Goal: Check status: Check status

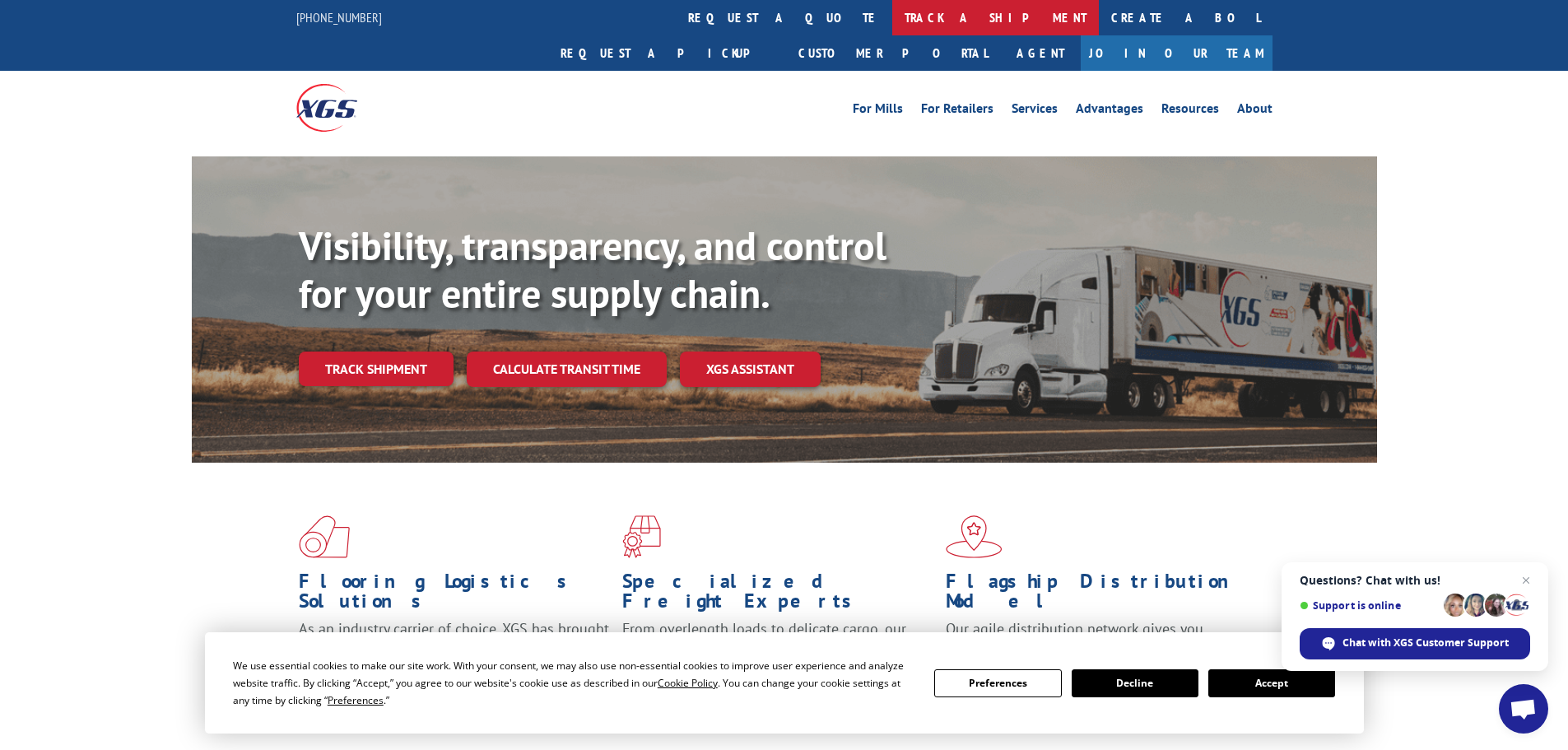
click at [893, 22] on link "track a shipment" at bounding box center [996, 18] width 206 height 35
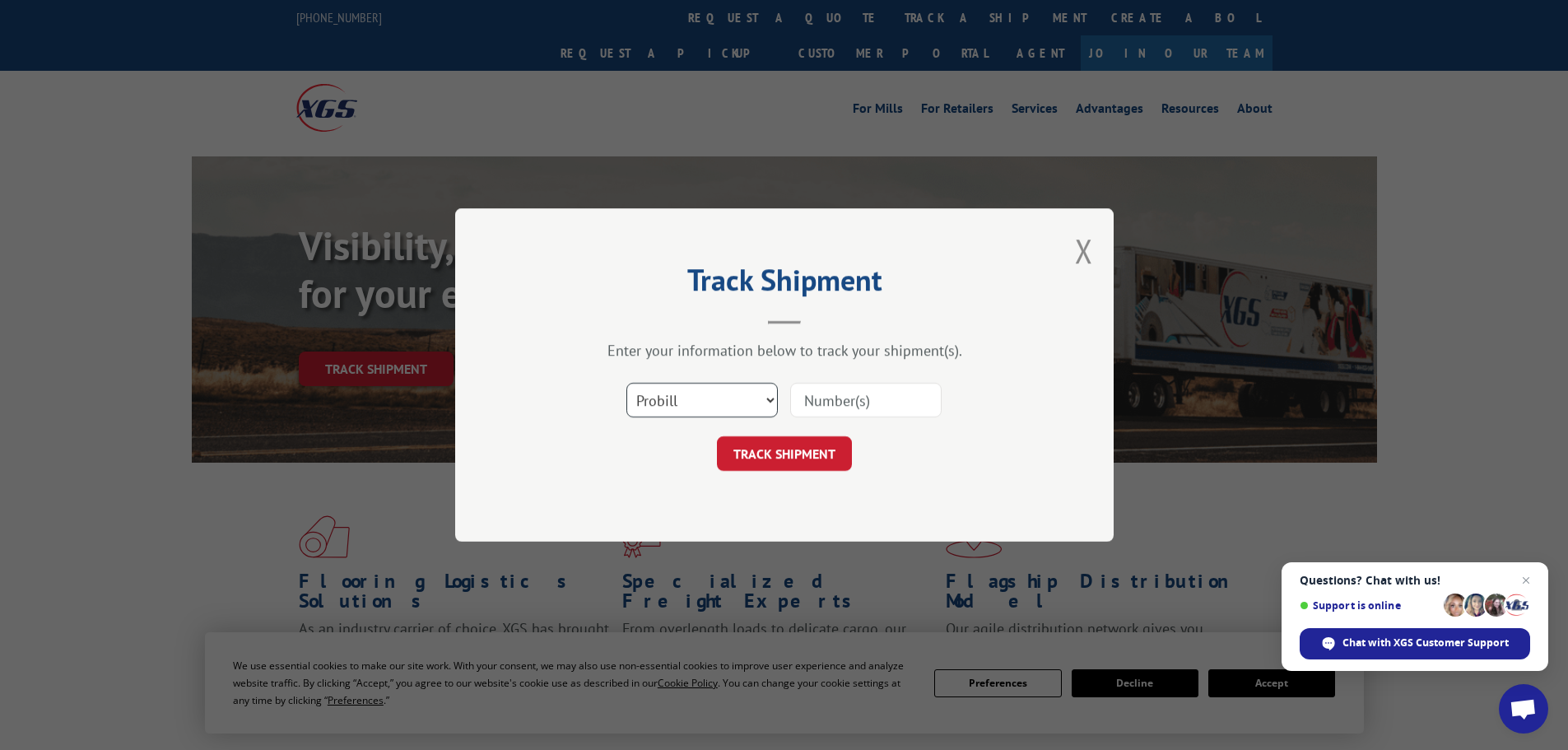
click at [775, 401] on select "Select category... Probill BOL PO" at bounding box center [701, 400] width 151 height 34
click at [845, 401] on input at bounding box center [866, 400] width 151 height 34
paste input "17504201"
type input "17504201"
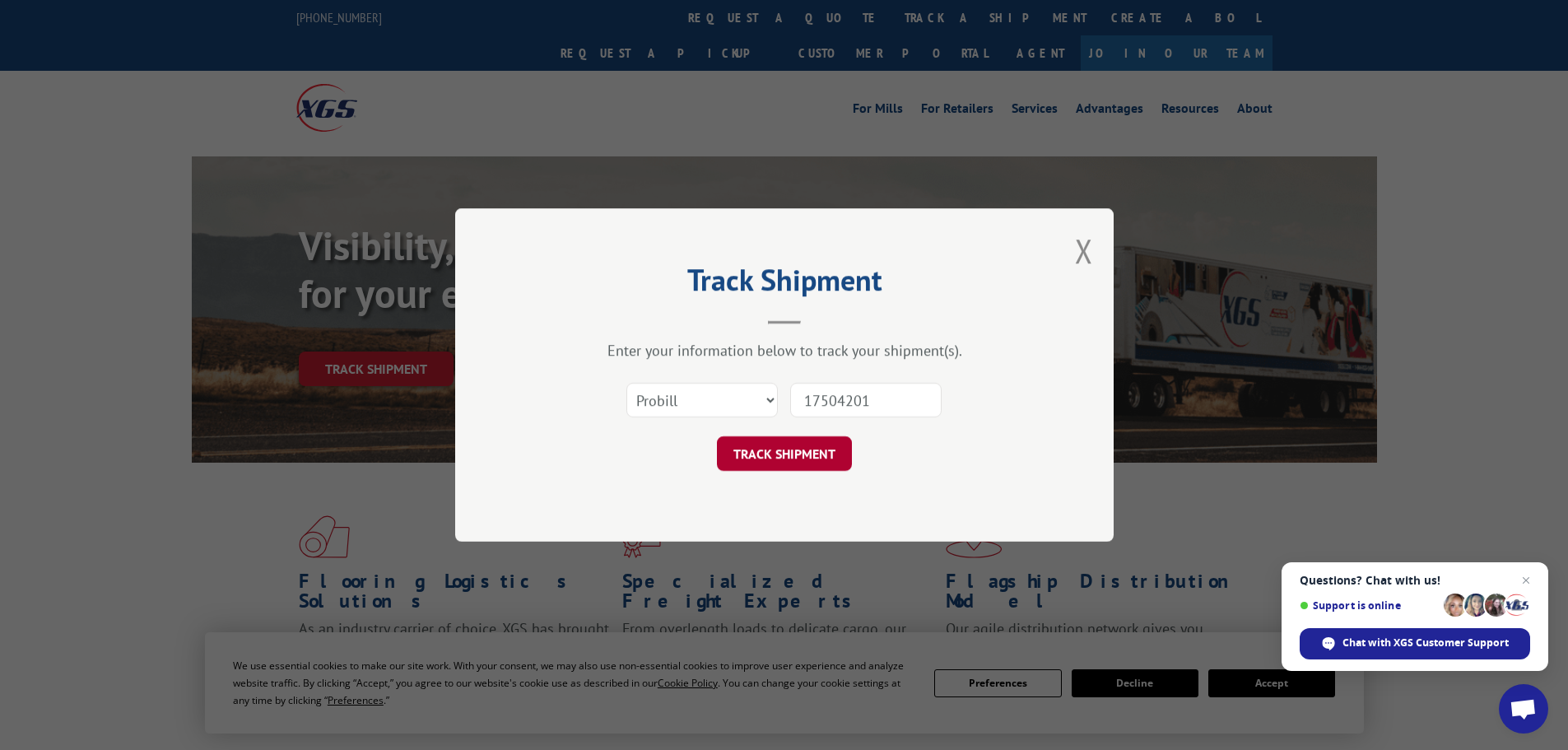
click at [793, 459] on button "TRACK SHIPMENT" at bounding box center [784, 454] width 135 height 34
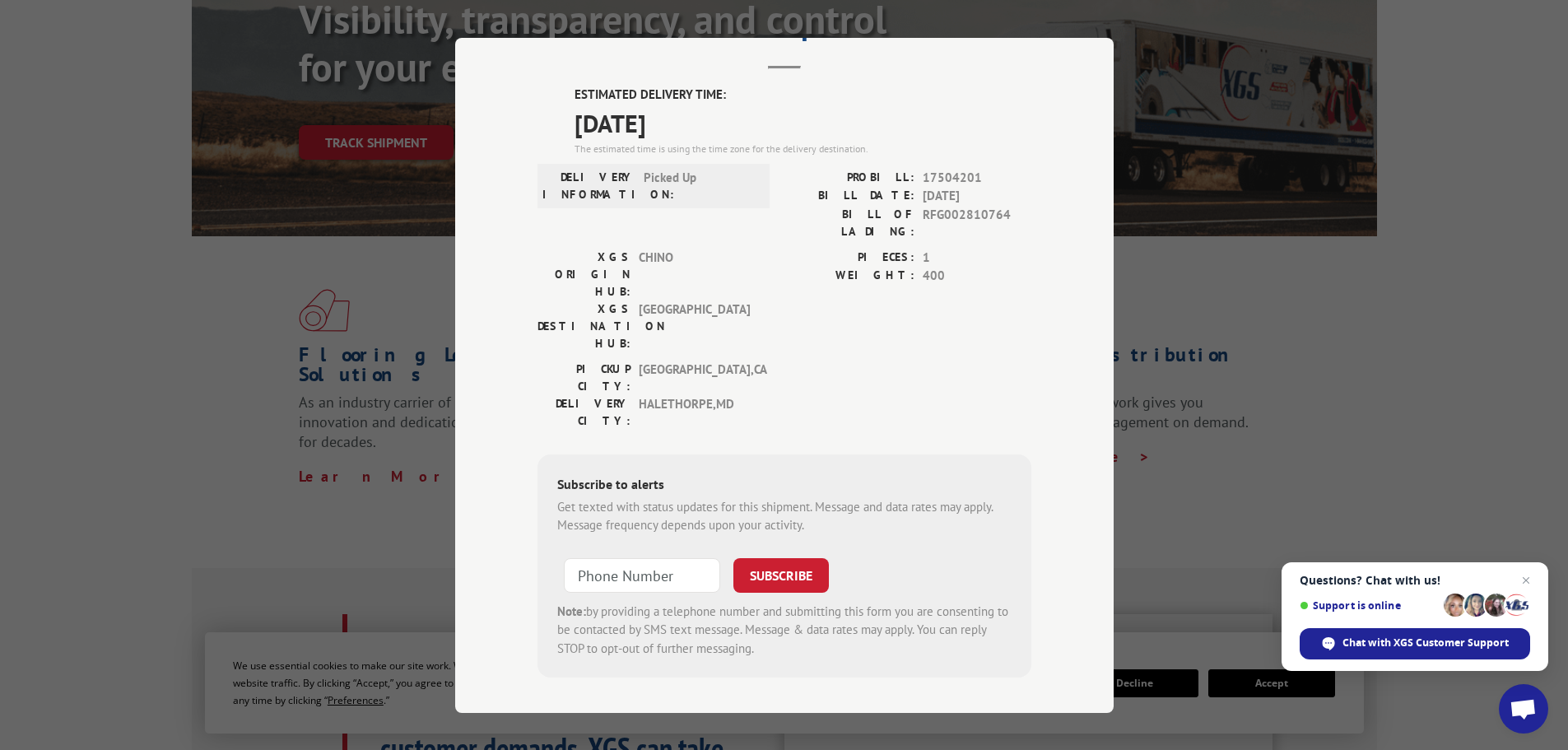
scroll to position [247, 0]
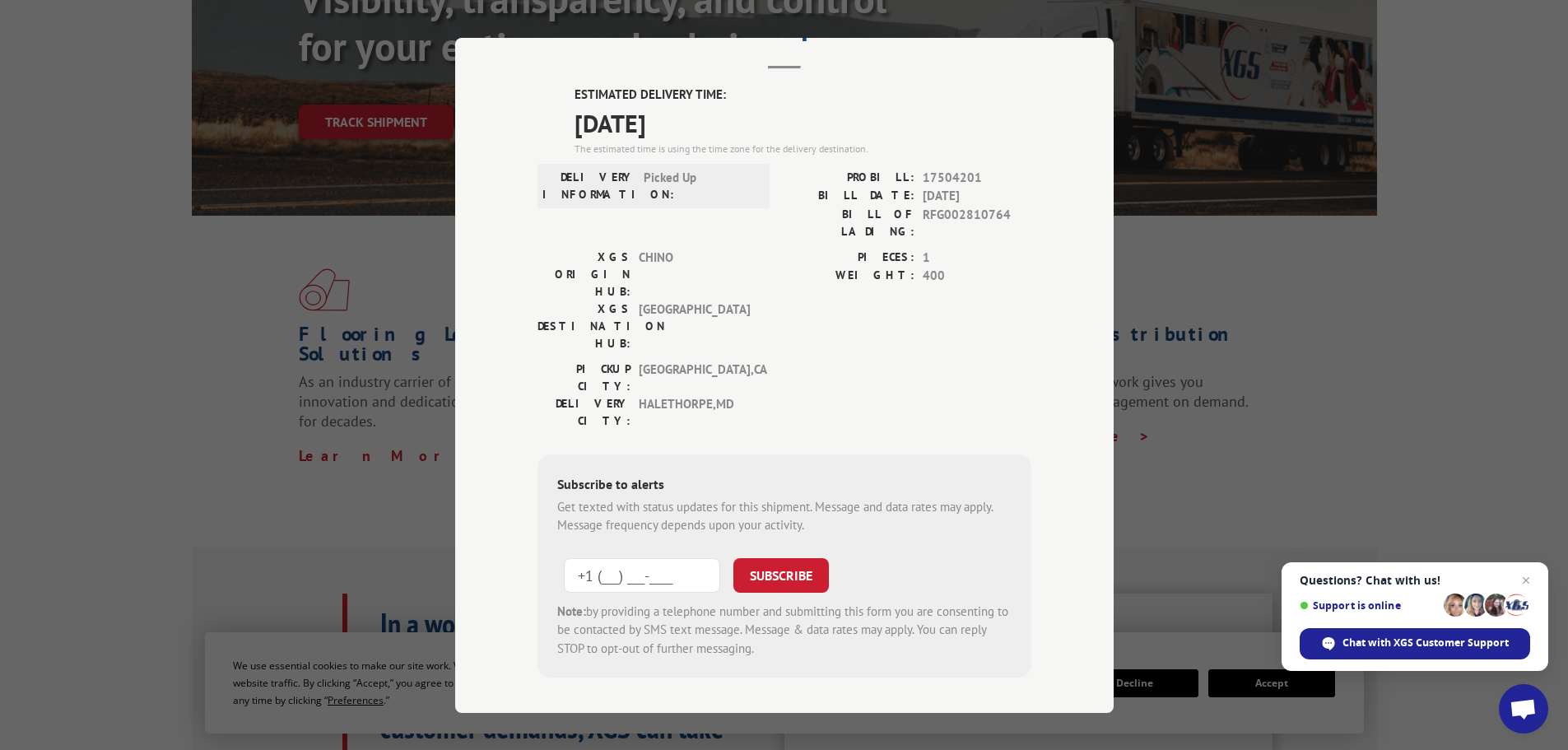
click at [670, 558] on input "+1 (___) ___-____" at bounding box center [642, 574] width 156 height 34
type input "+1 (443) 825-7064"
click at [734, 558] on button "SUBSCRIBE" at bounding box center [781, 574] width 96 height 34
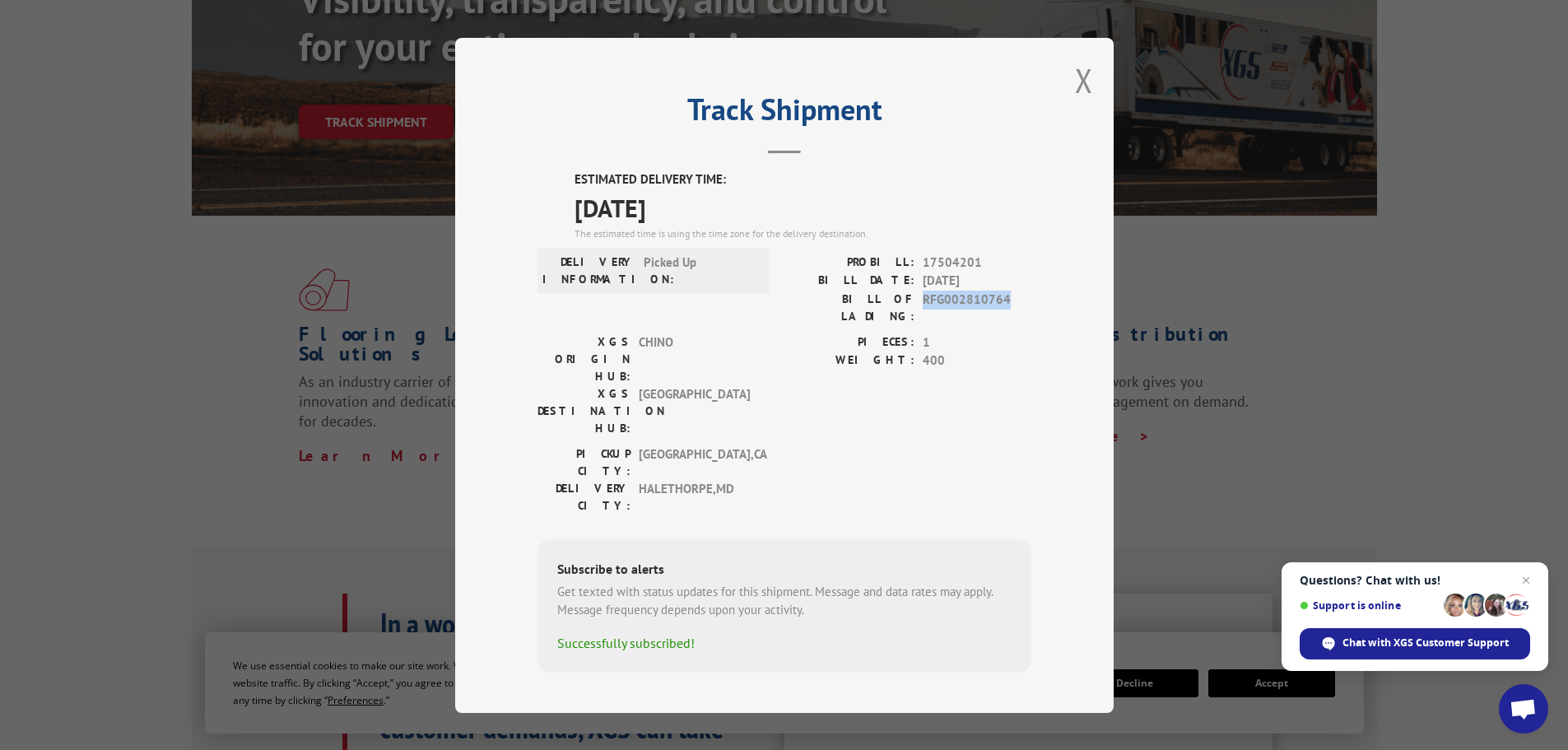
drag, startPoint x: 1010, startPoint y: 300, endPoint x: 923, endPoint y: 302, distance: 87.0
click at [923, 302] on span "RFG002810764" at bounding box center [976, 307] width 109 height 34
copy span "RFG002810764"
click at [1080, 78] on button "Close modal" at bounding box center [1083, 80] width 18 height 44
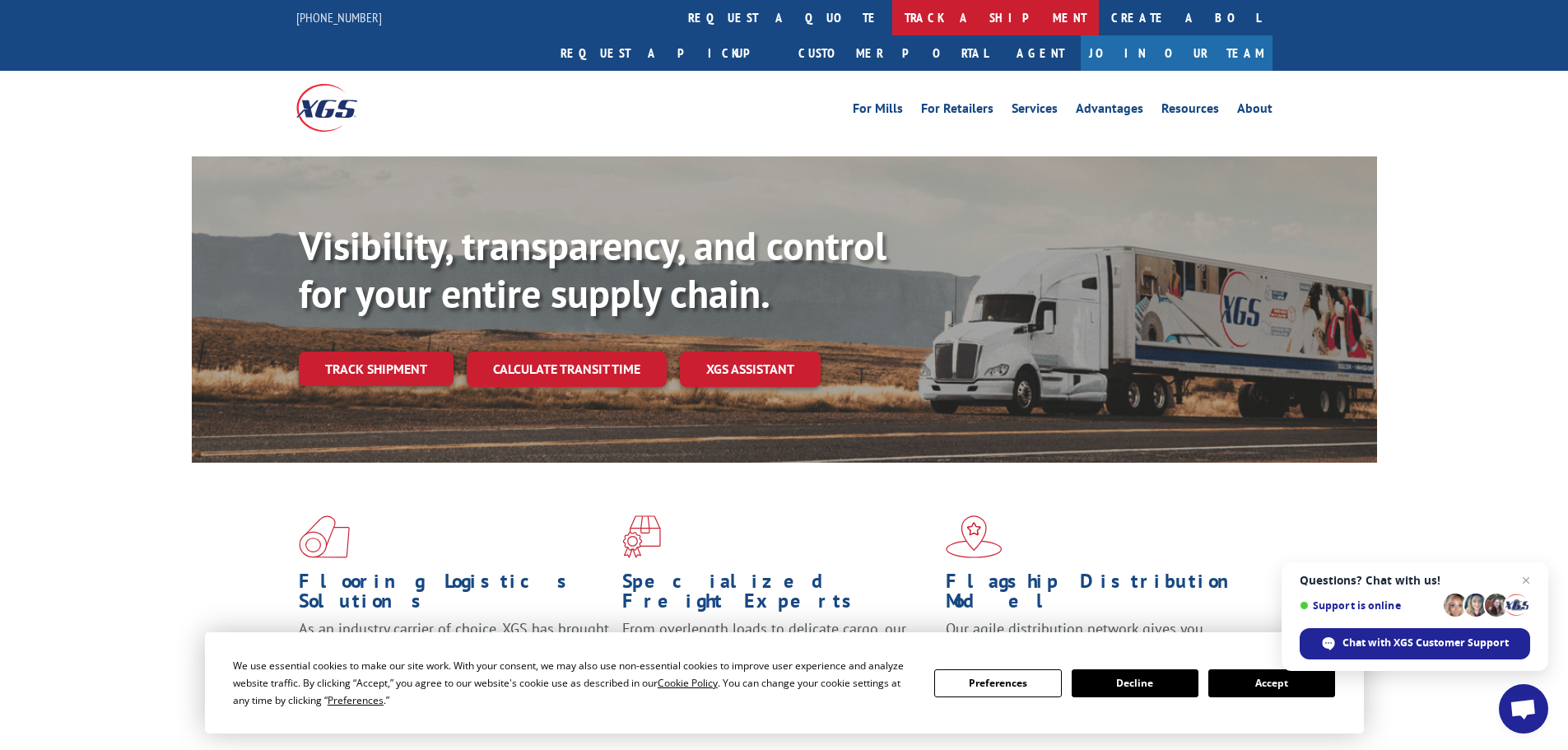
click at [893, 22] on link "track a shipment" at bounding box center [996, 18] width 206 height 35
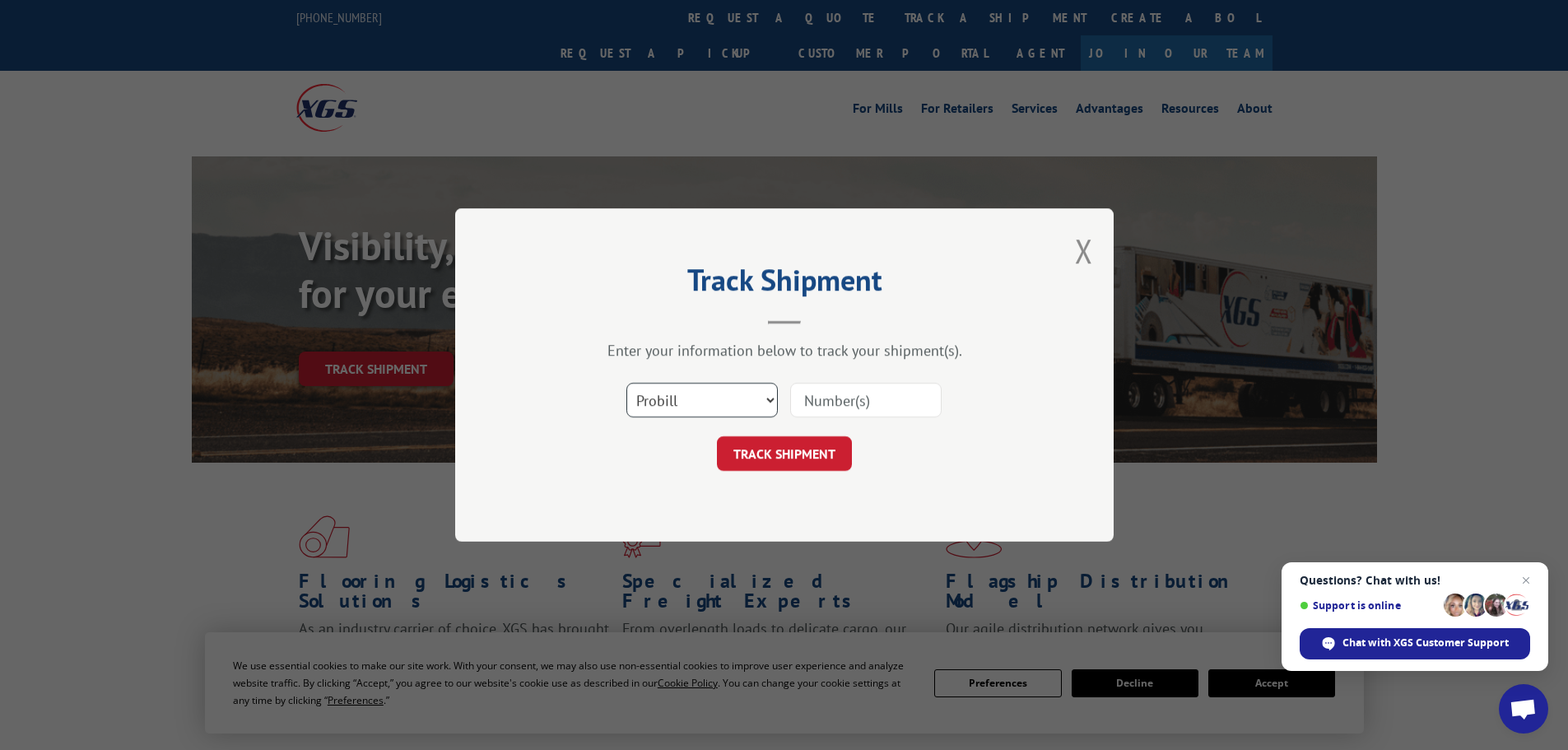
click at [709, 395] on select "Select category... Probill BOL PO" at bounding box center [701, 400] width 151 height 34
select select "bol"
click at [626, 383] on select "Select category... Probill BOL PO" at bounding box center [701, 400] width 151 height 34
click at [866, 394] on input at bounding box center [866, 400] width 151 height 34
paste input "RFG002810764"
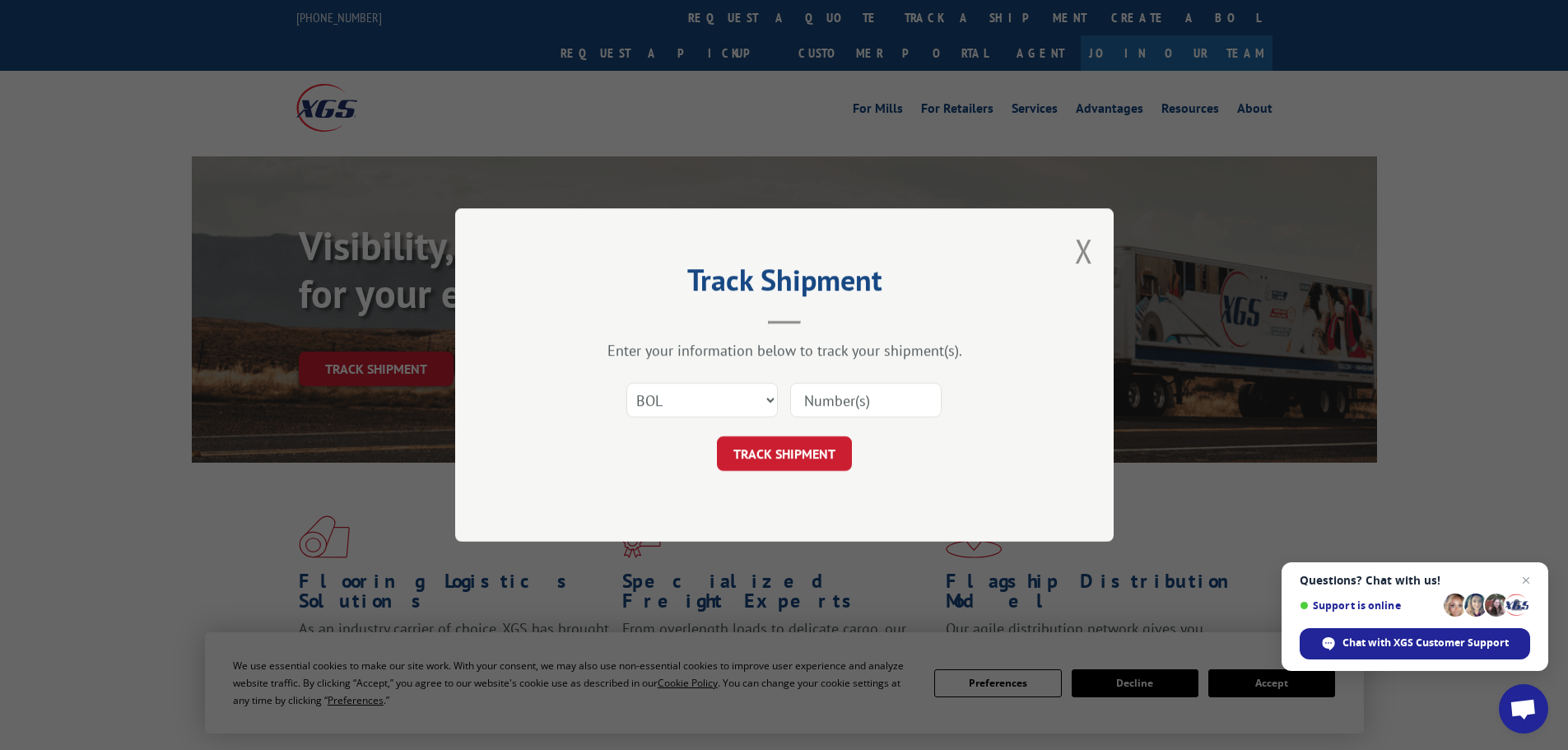
type input "RFG002810764"
click button "TRACK SHIPMENT" at bounding box center [784, 454] width 135 height 34
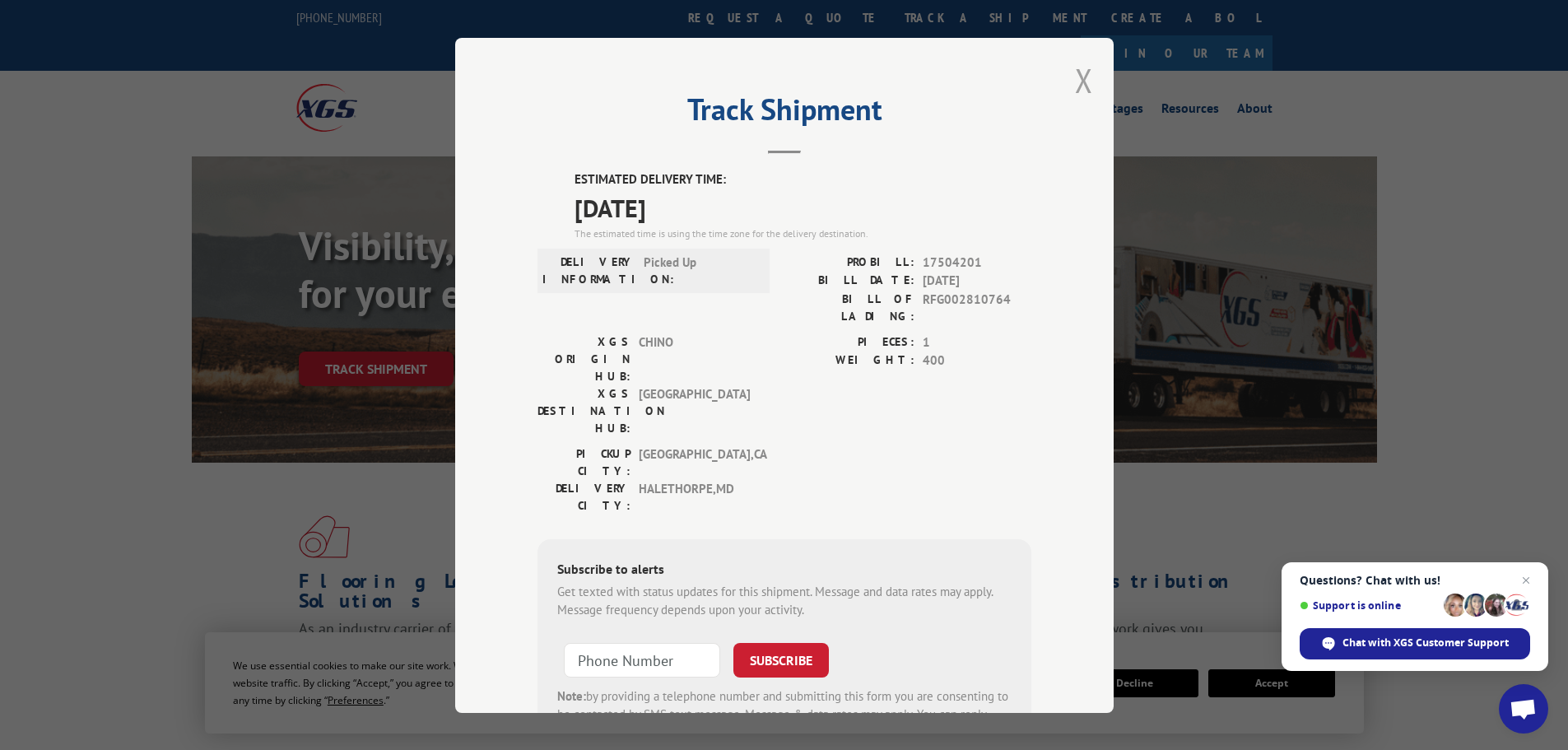
click at [1075, 83] on button "Close modal" at bounding box center [1083, 80] width 18 height 44
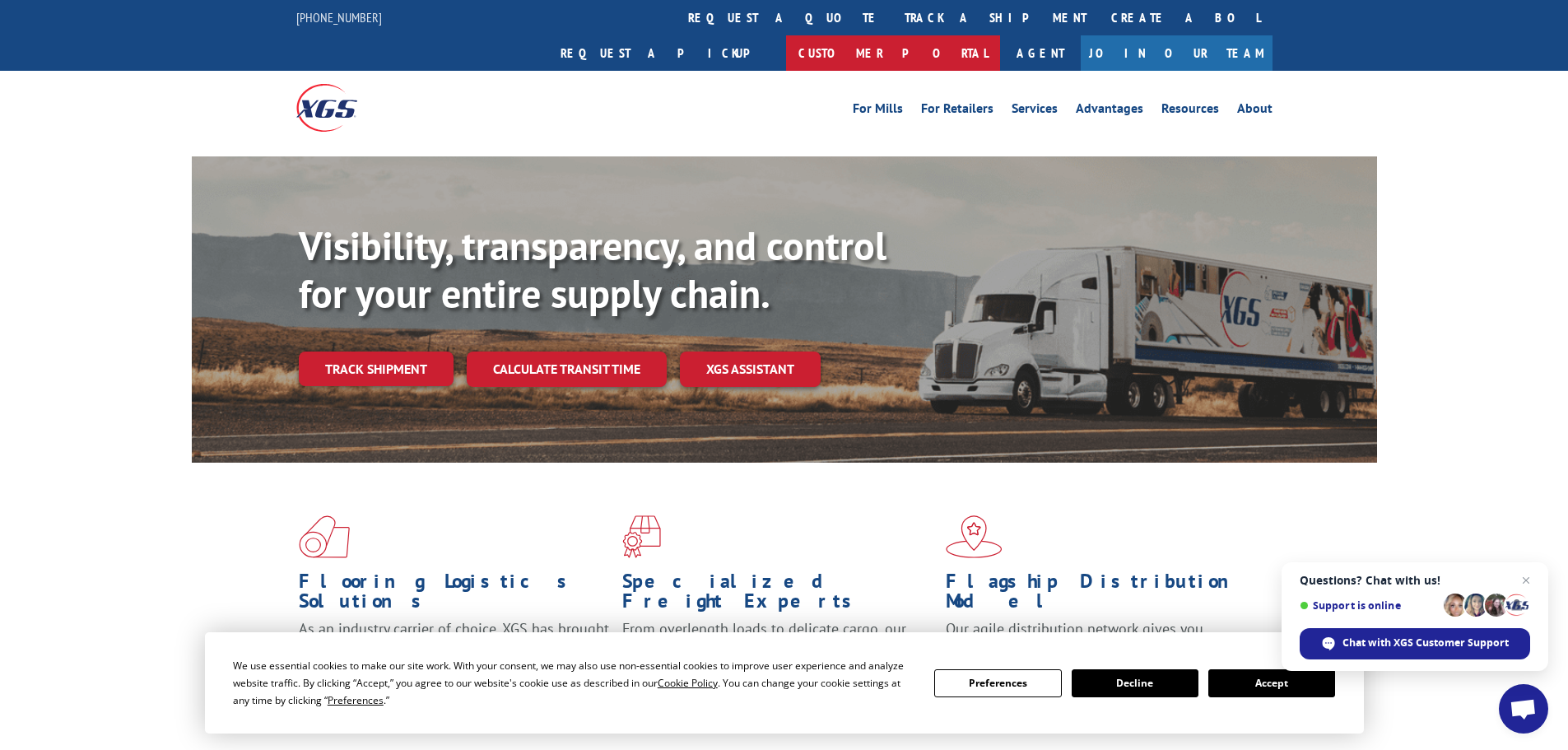
click at [1000, 35] on link "Customer Portal" at bounding box center [893, 53] width 214 height 35
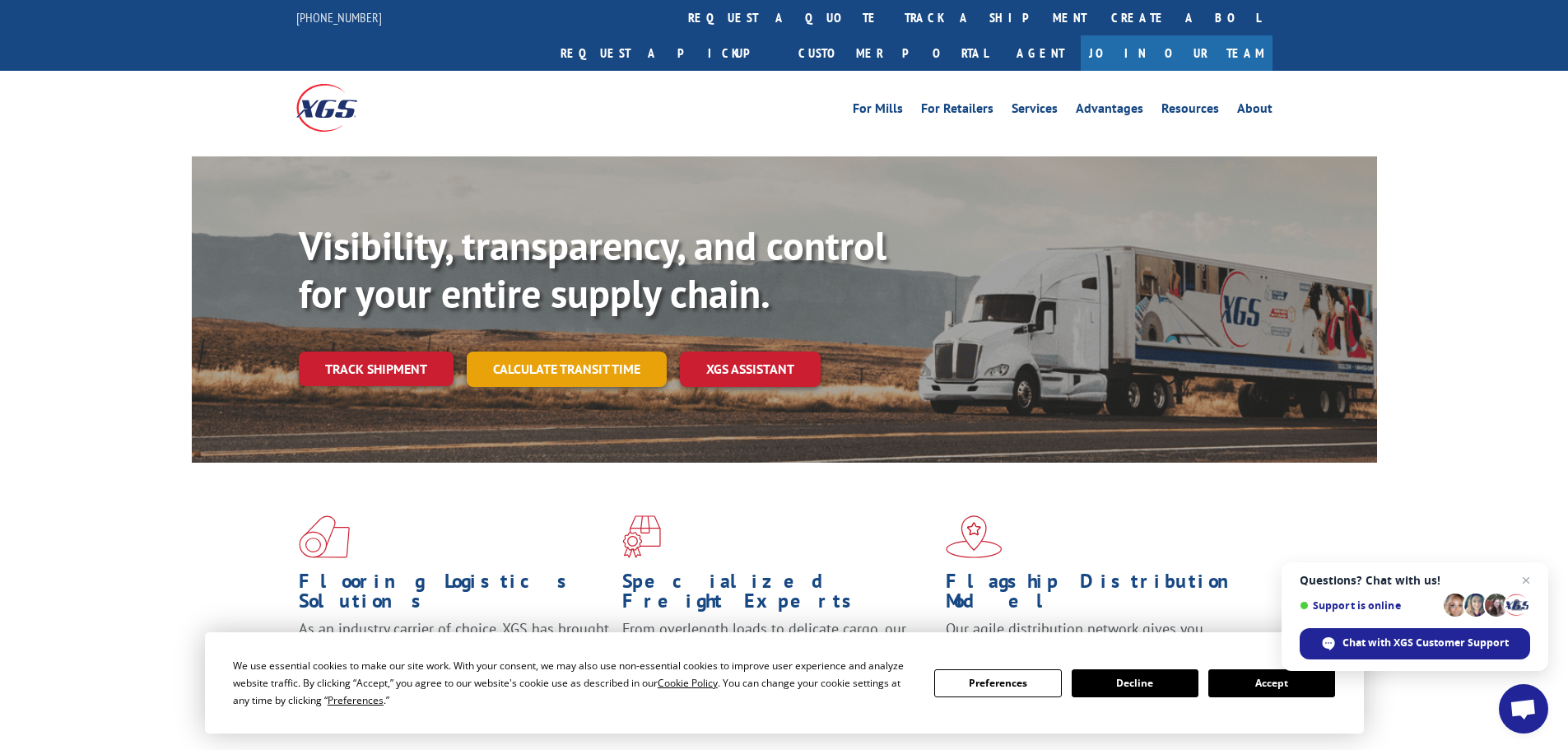
click at [564, 351] on link "Calculate transit time" at bounding box center [566, 369] width 200 height 35
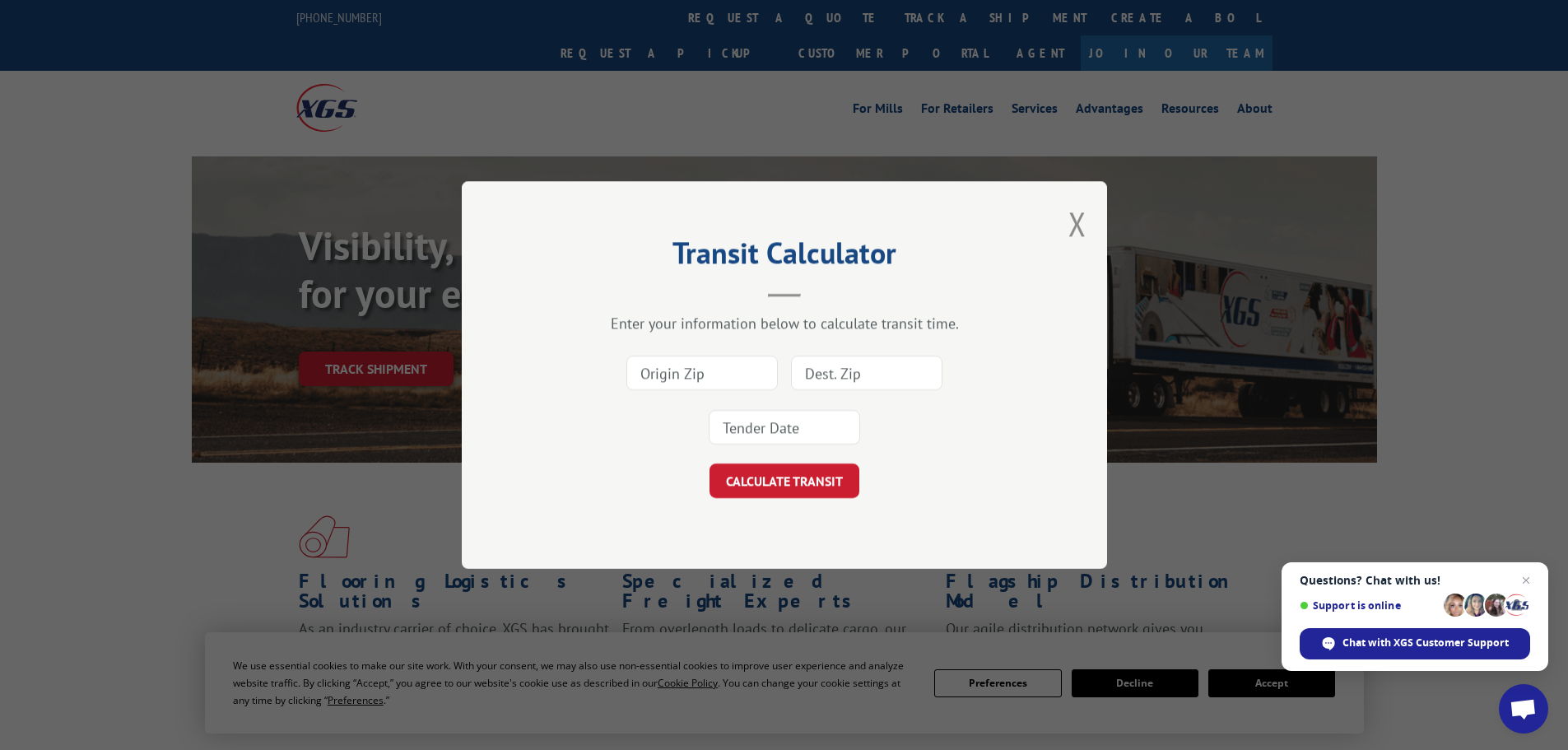
click at [1087, 216] on div "Transit Calculator Enter your information below to calculate transit time. CALC…" at bounding box center [784, 375] width 646 height 388
click at [1079, 217] on button "Close modal" at bounding box center [1077, 223] width 18 height 44
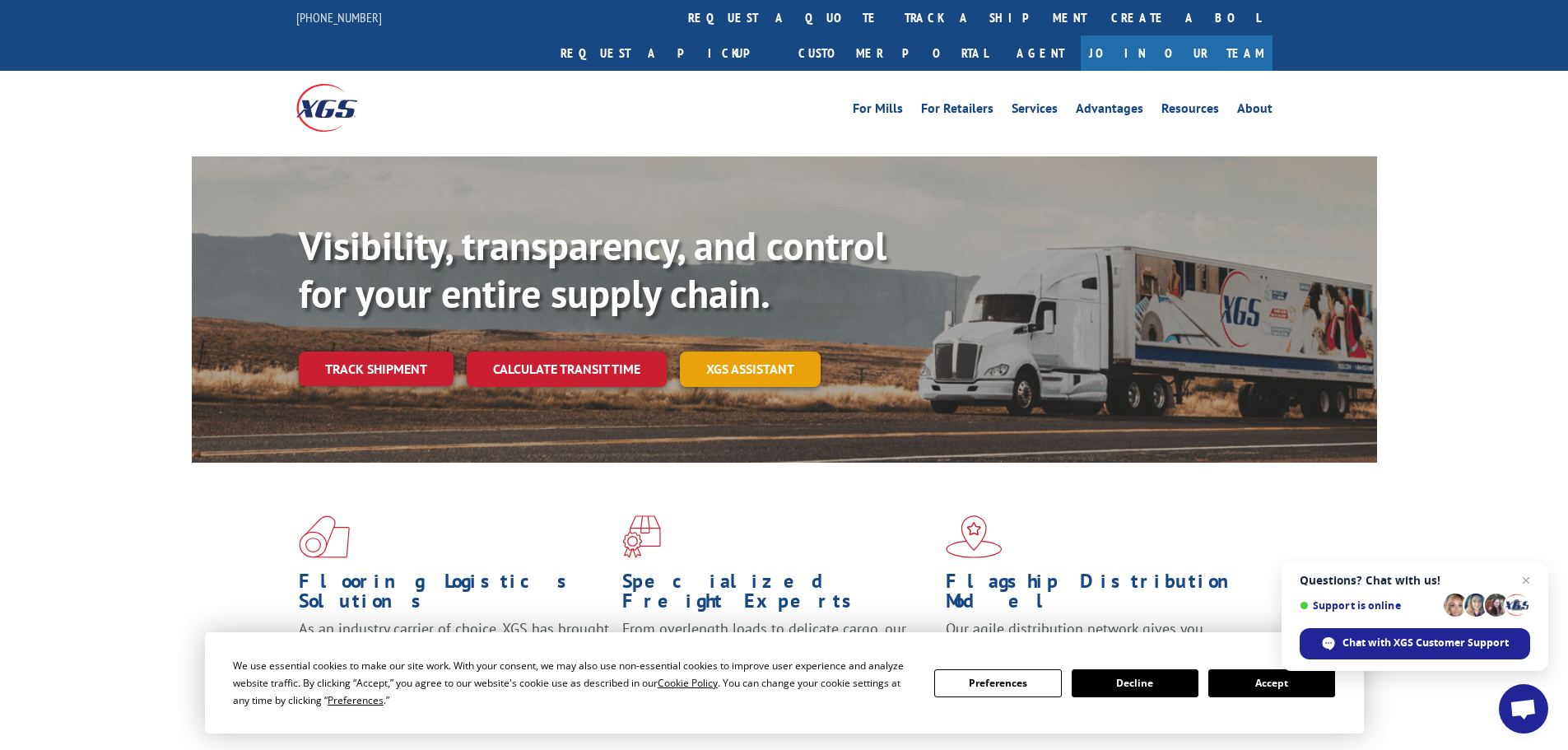
click at [761, 351] on link "XGS ASSISTANT" at bounding box center [751, 369] width 141 height 35
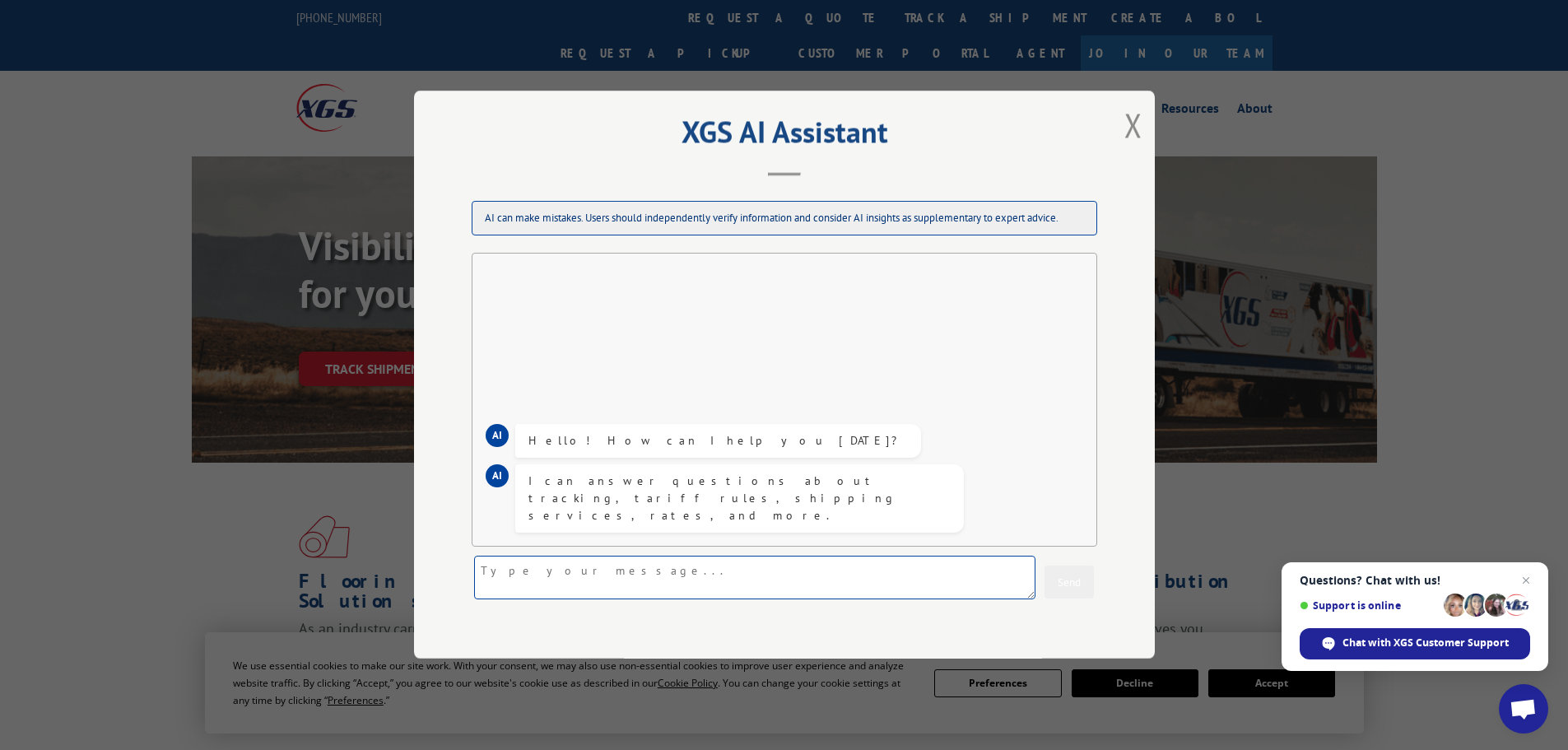
paste textarea "RFG002810764"
type textarea "R"
type textarea "Can I have a copy of my BOL?"
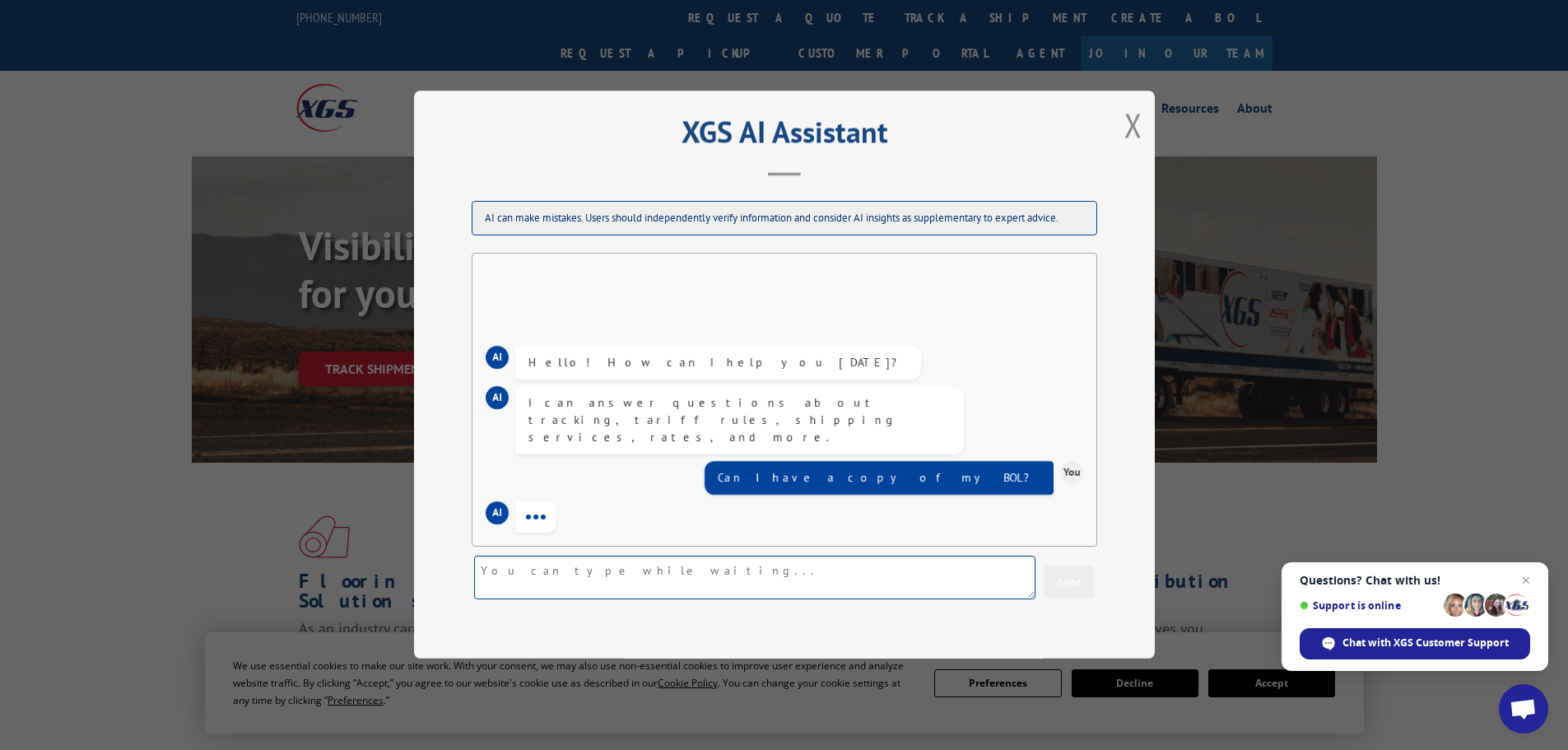
paste textarea "RFG002810764"
type textarea "RFG002810764"
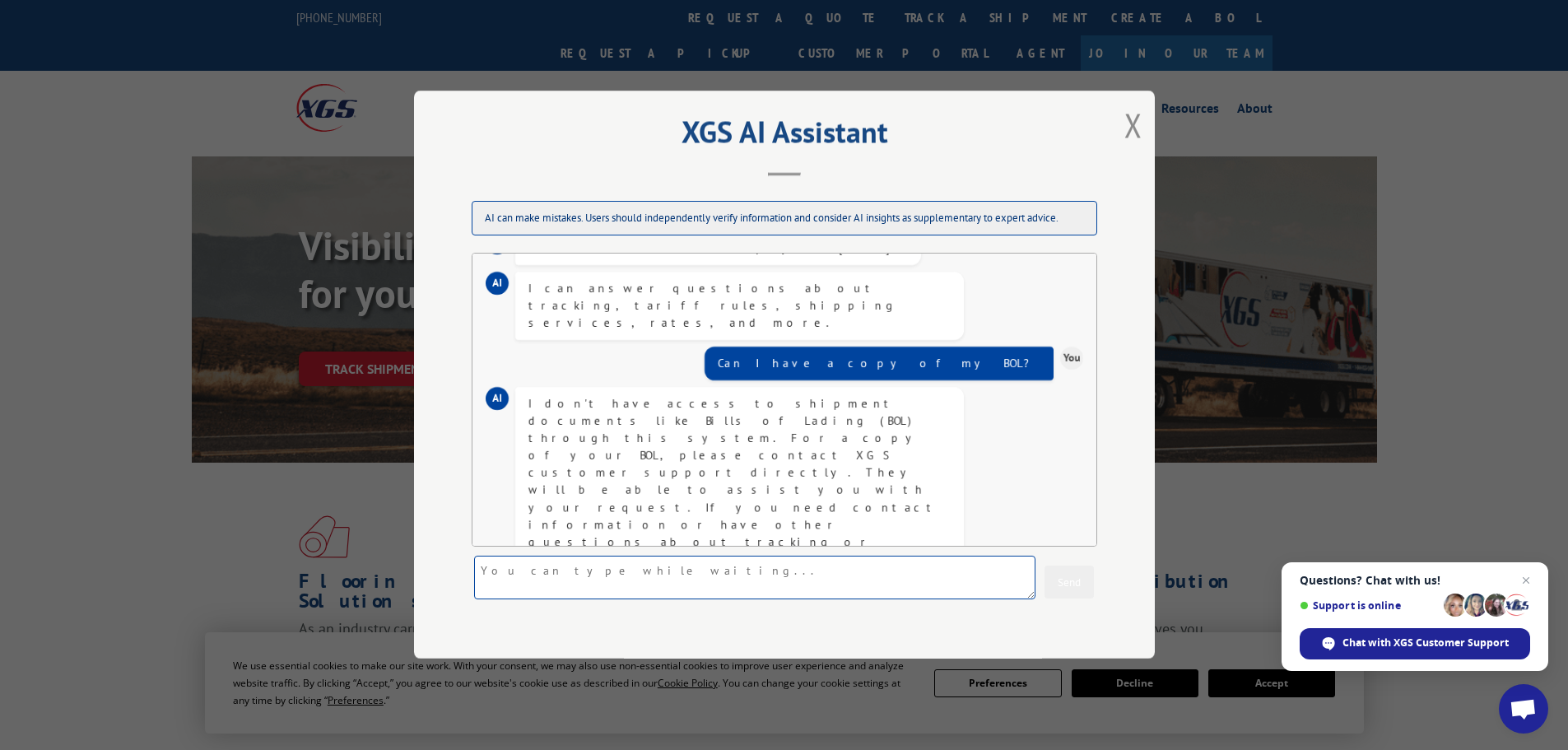
scroll to position [79, 0]
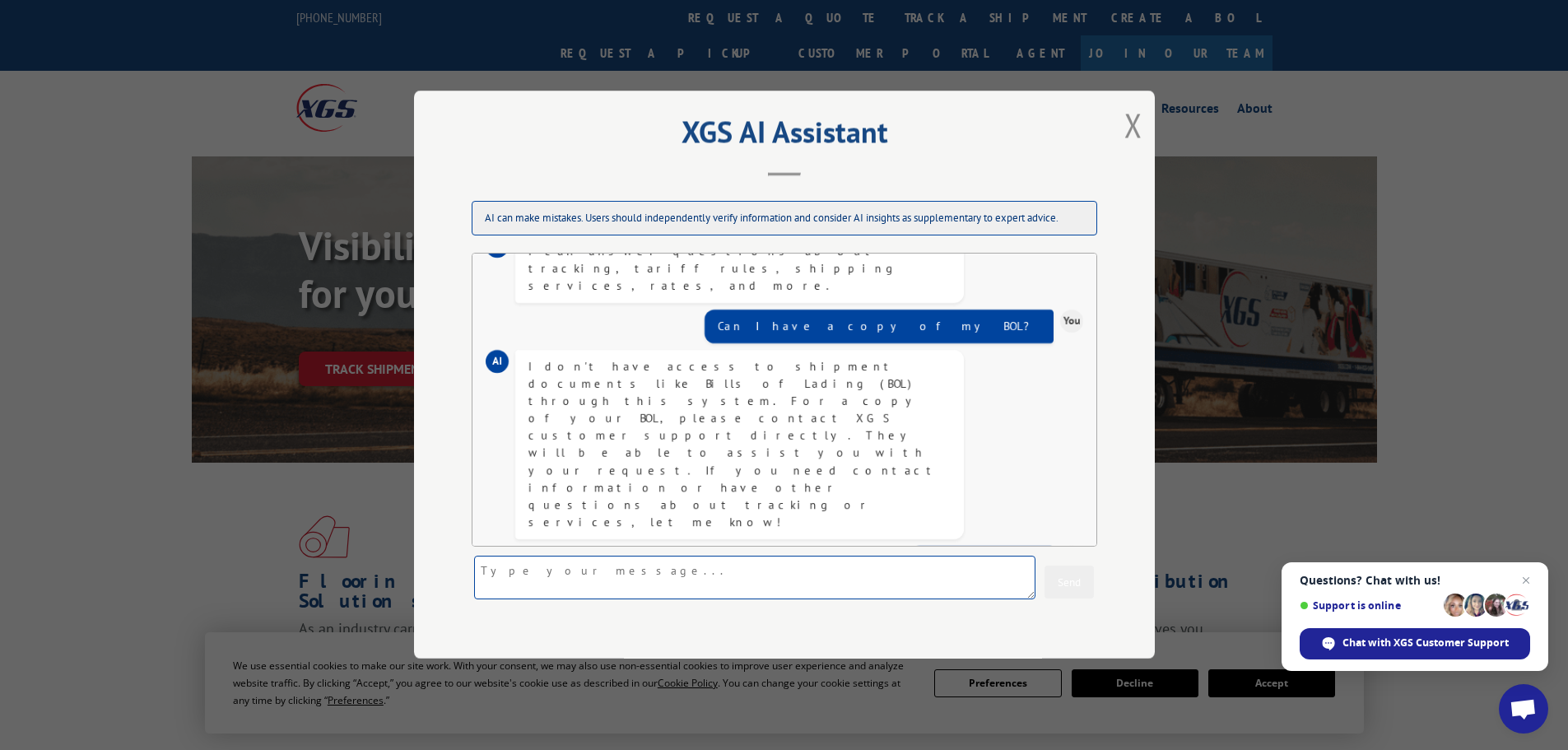
click at [615, 571] on textarea at bounding box center [754, 578] width 561 height 44
paste textarea "17504201"
type textarea "17504201"
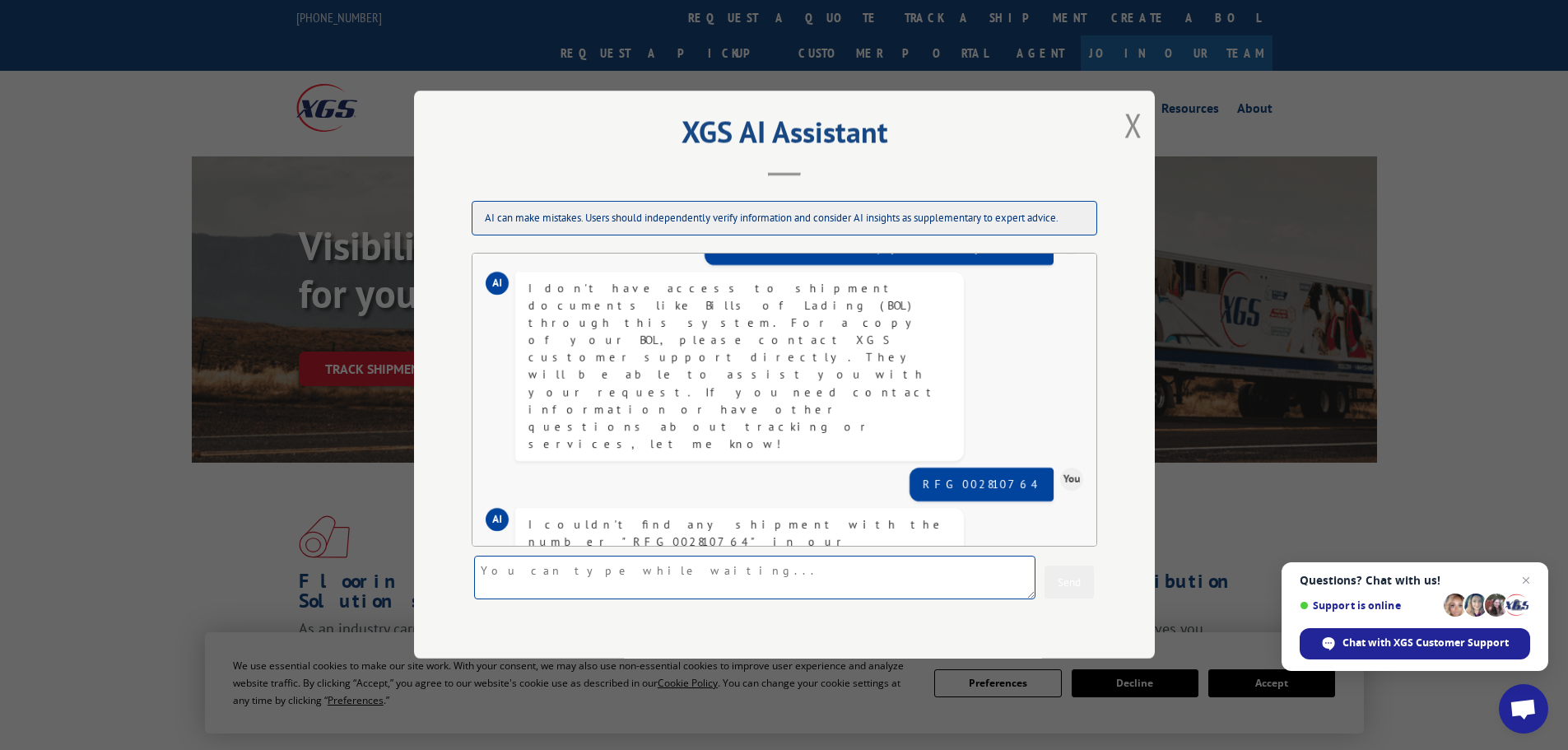
scroll to position [367, 0]
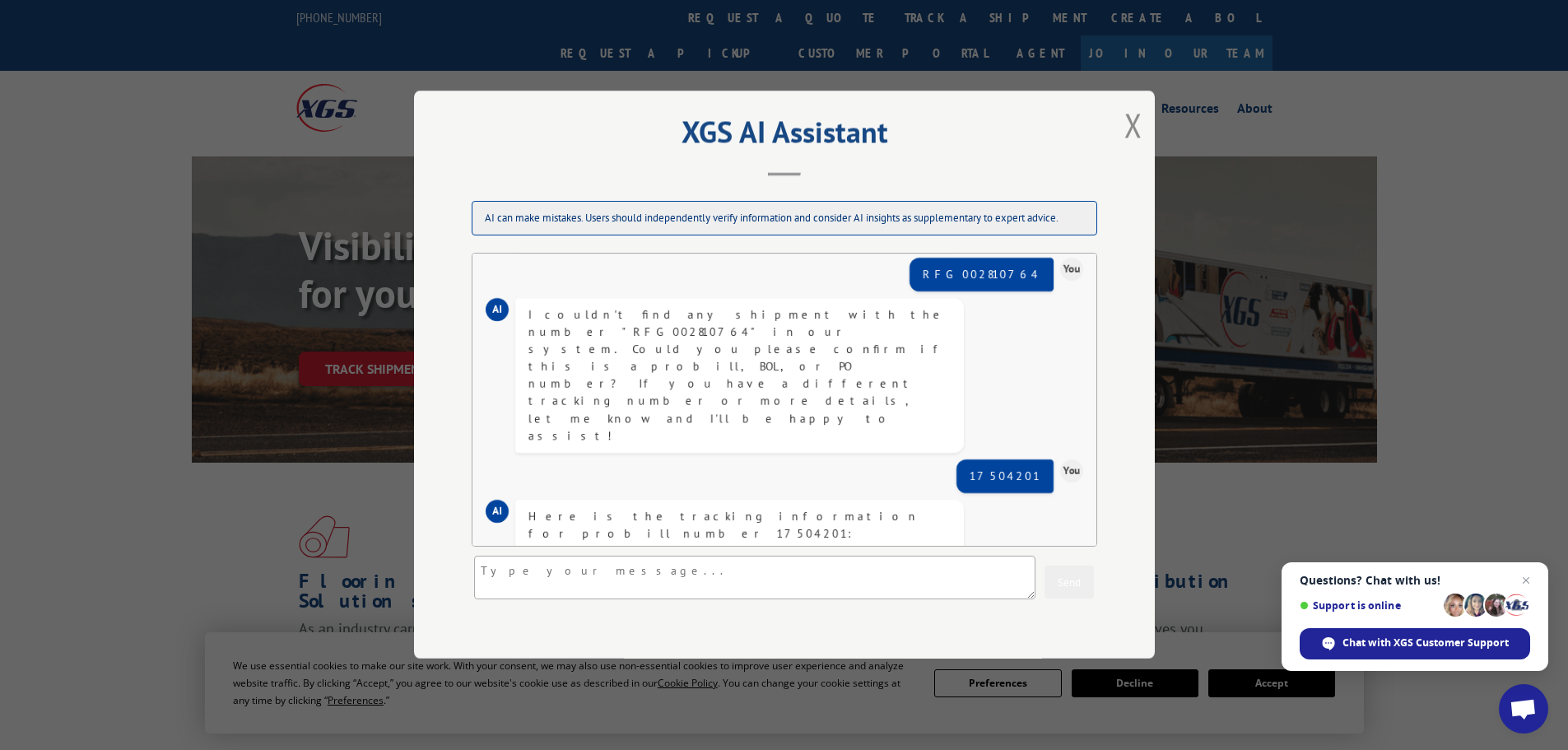
click at [623, 56] on div "XGS AI Assistant AI can make mistakes. Users should independently verify inform…" at bounding box center [784, 375] width 1568 height 750
click at [1133, 119] on button "Close modal" at bounding box center [1132, 125] width 18 height 44
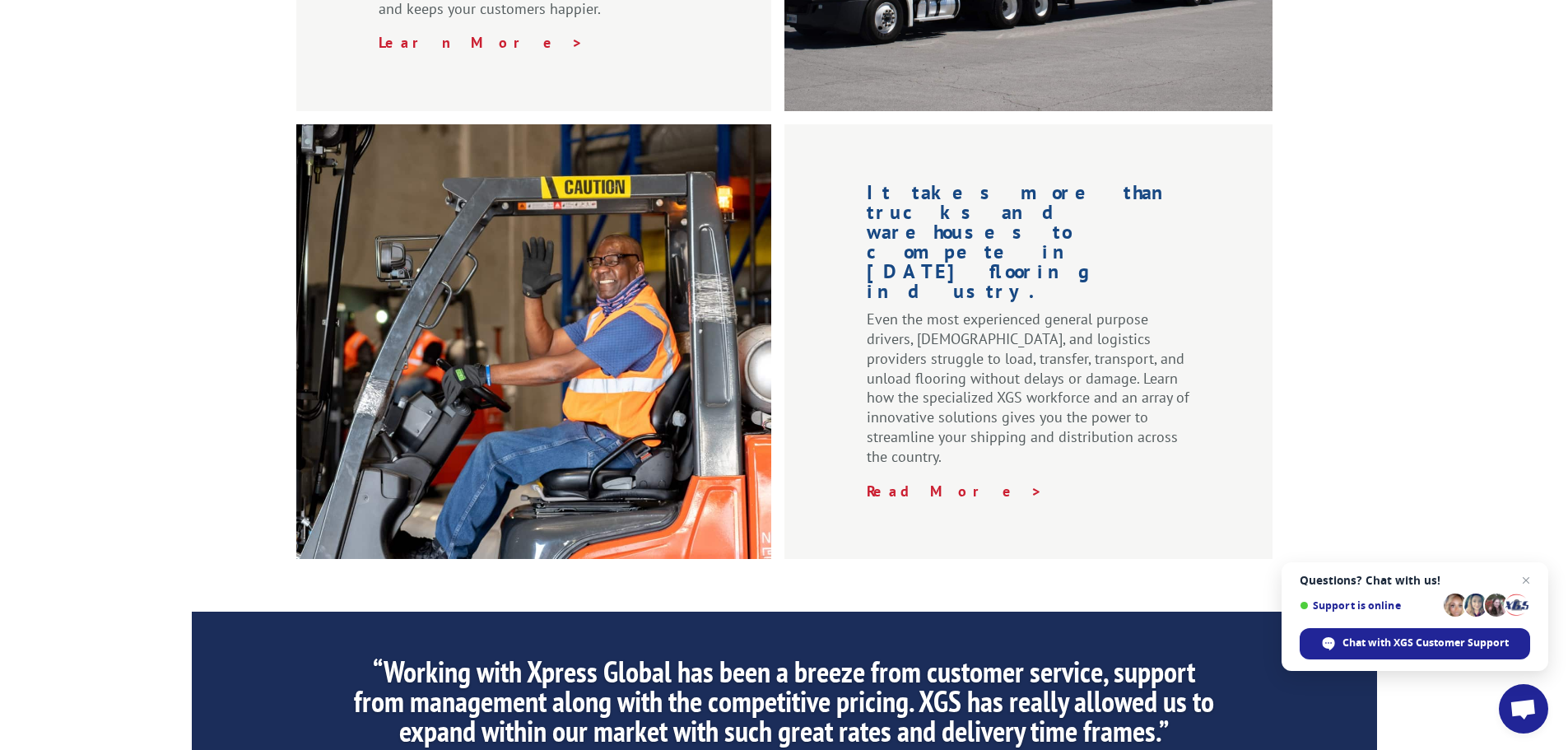
scroll to position [2509, 0]
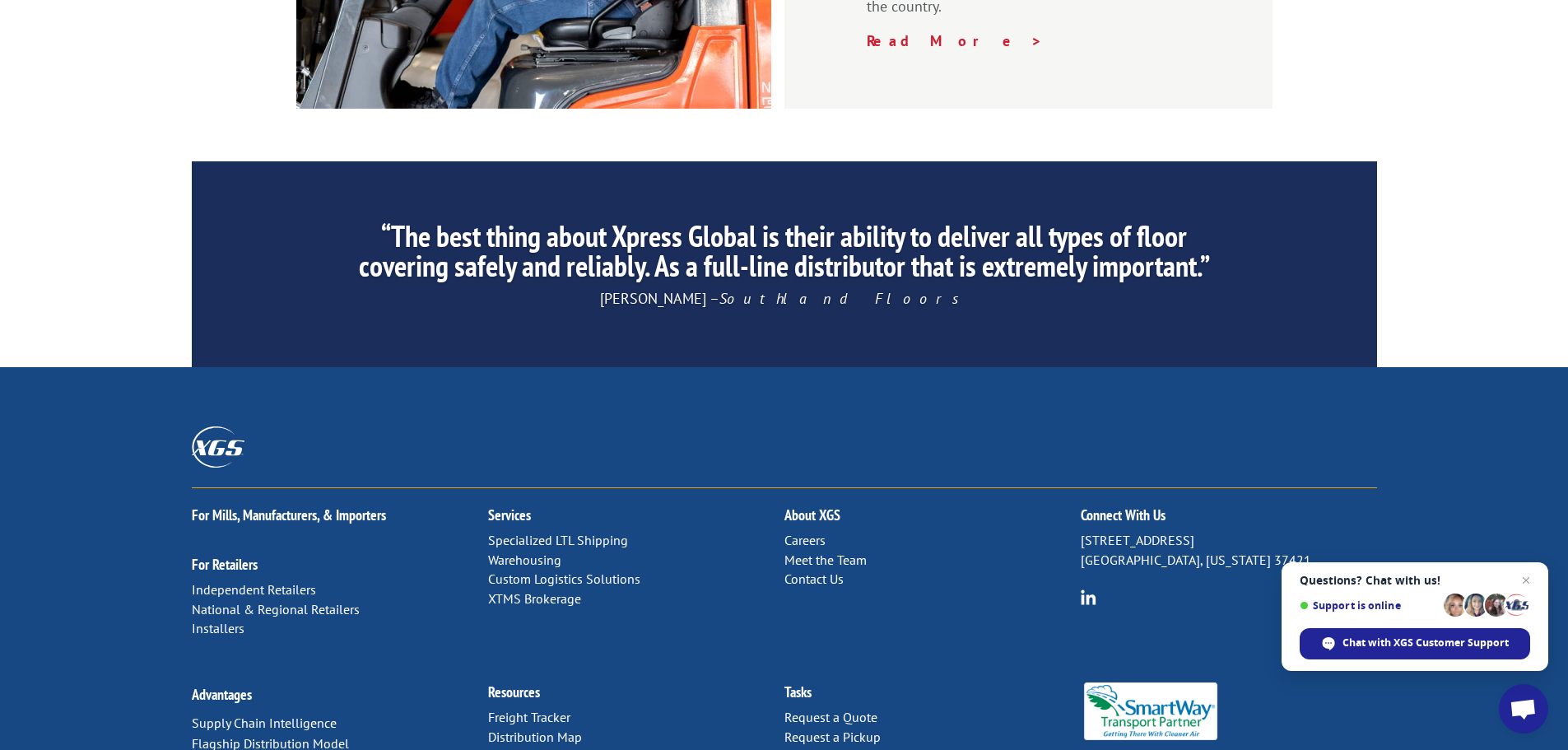
click at [560, 729] on link "Distribution Map" at bounding box center [534, 737] width 94 height 17
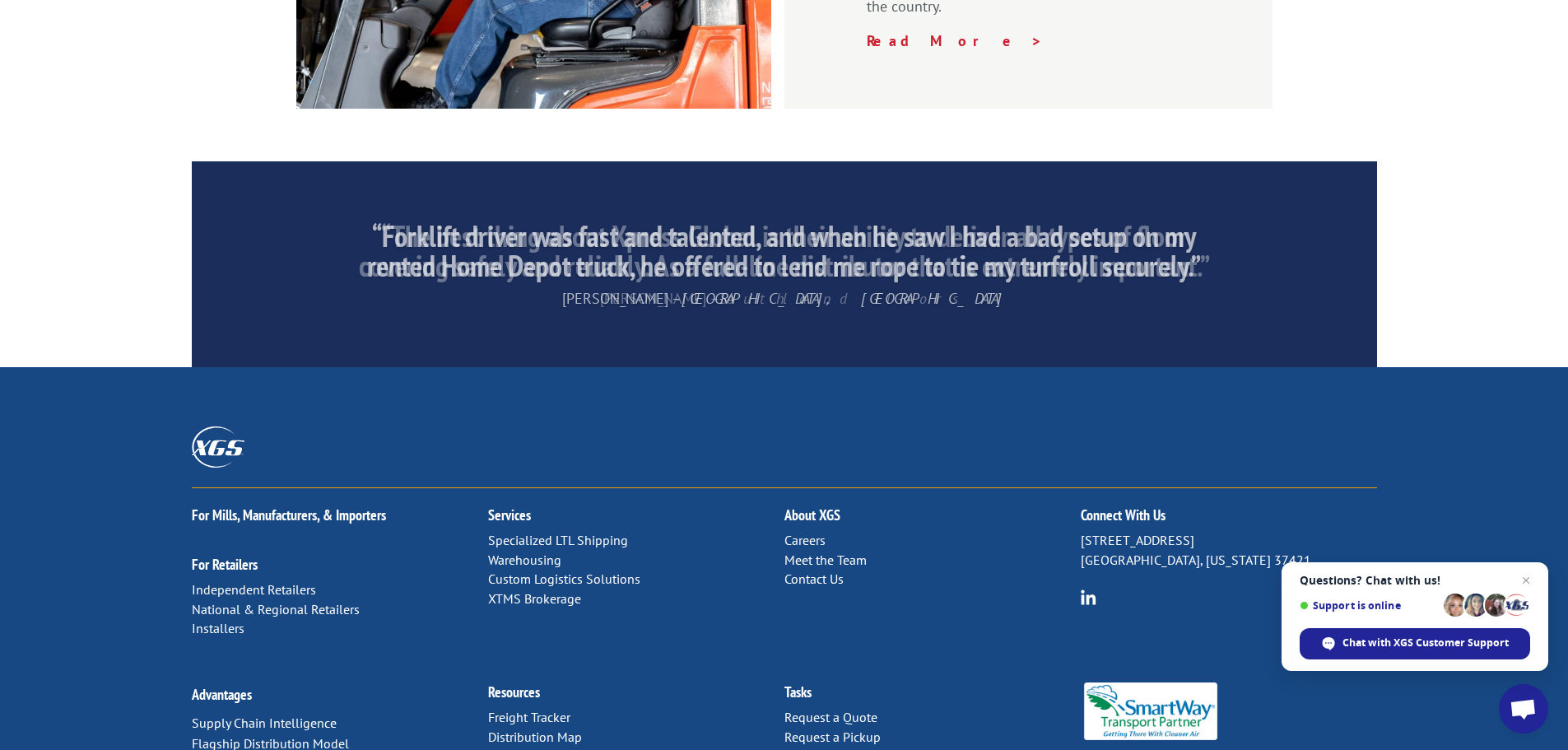
scroll to position [0, 0]
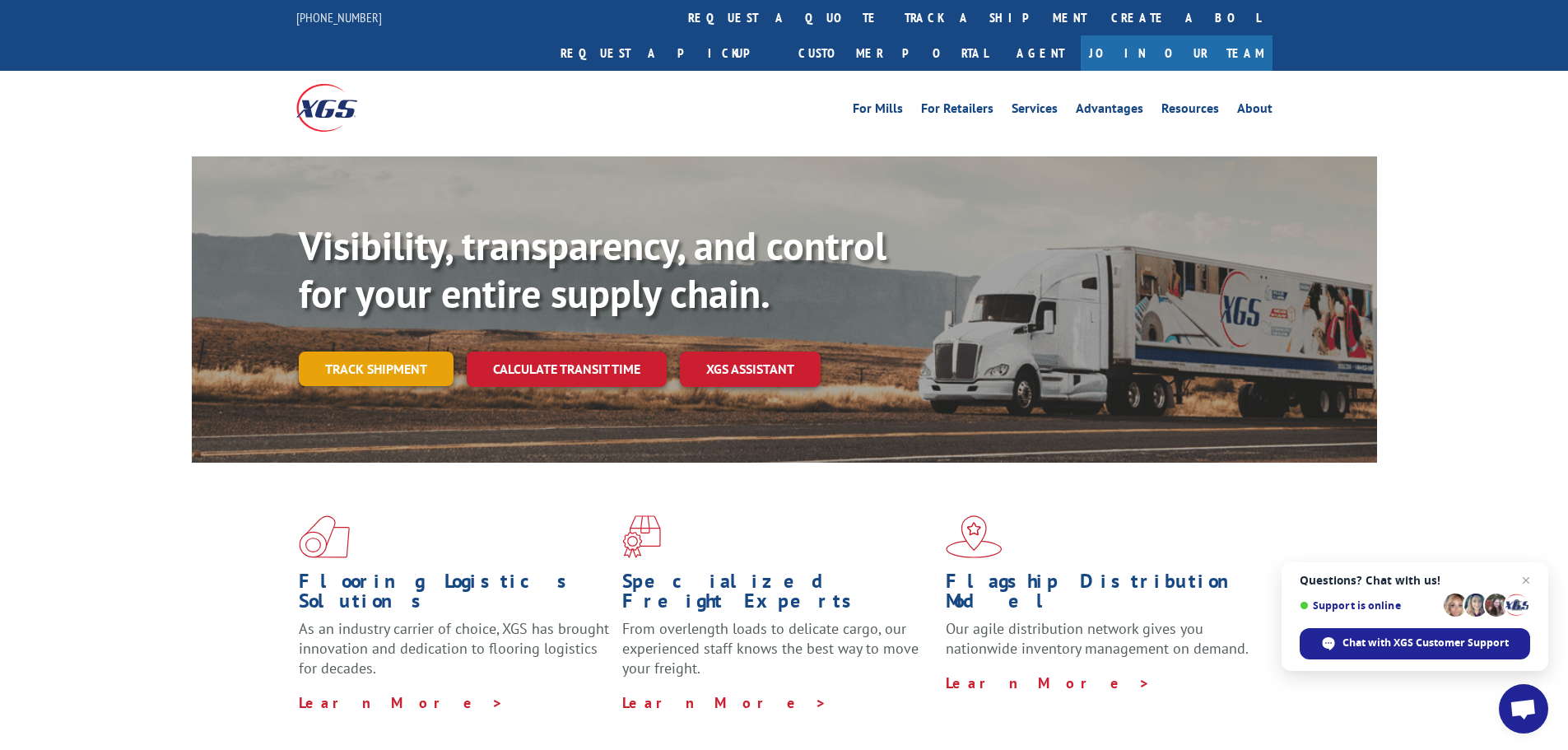
click at [389, 351] on link "Track shipment" at bounding box center [376, 368] width 155 height 34
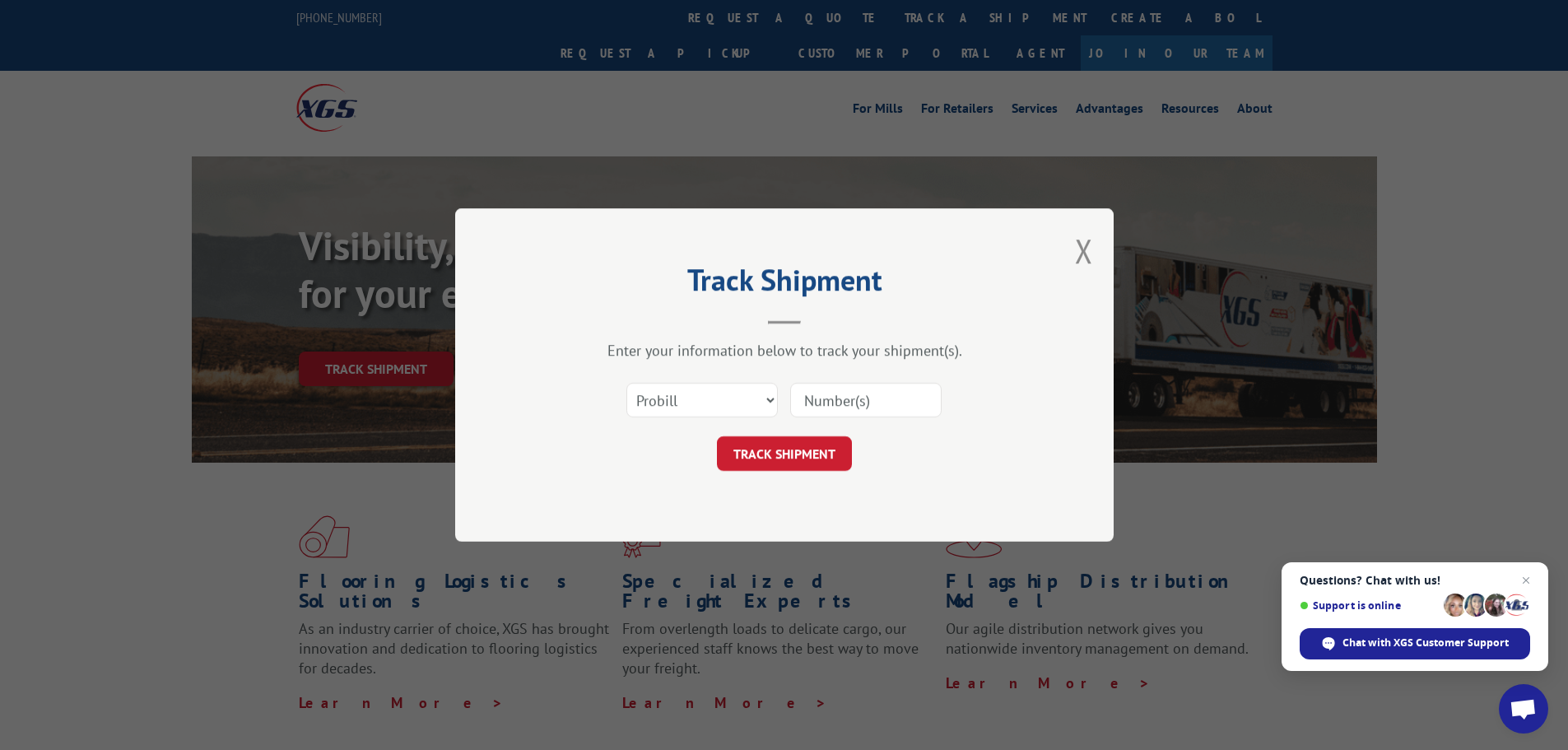
click at [863, 405] on input at bounding box center [866, 400] width 151 height 34
type input "17504201"
click at [780, 443] on button "TRACK SHIPMENT" at bounding box center [784, 454] width 135 height 34
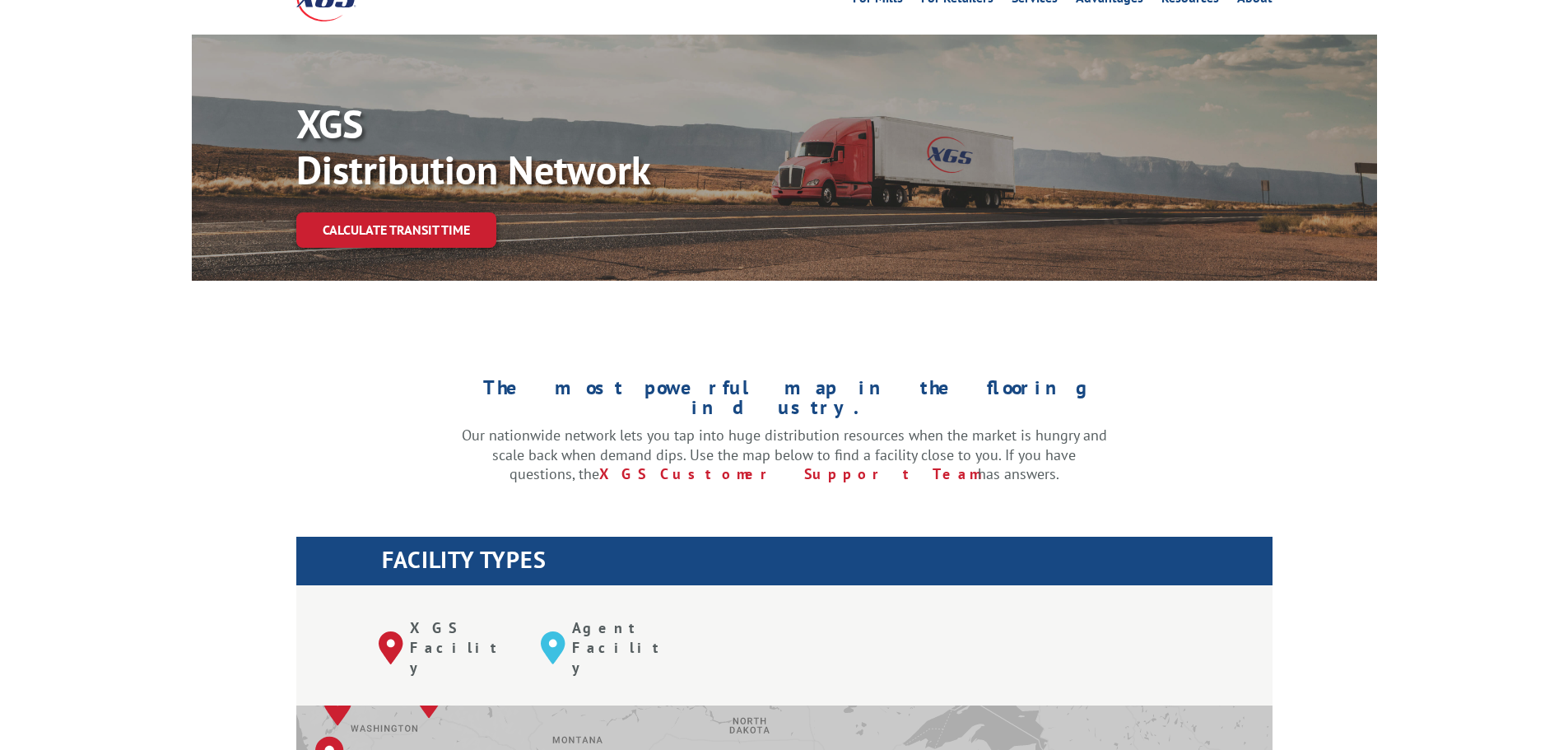
scroll to position [576, 0]
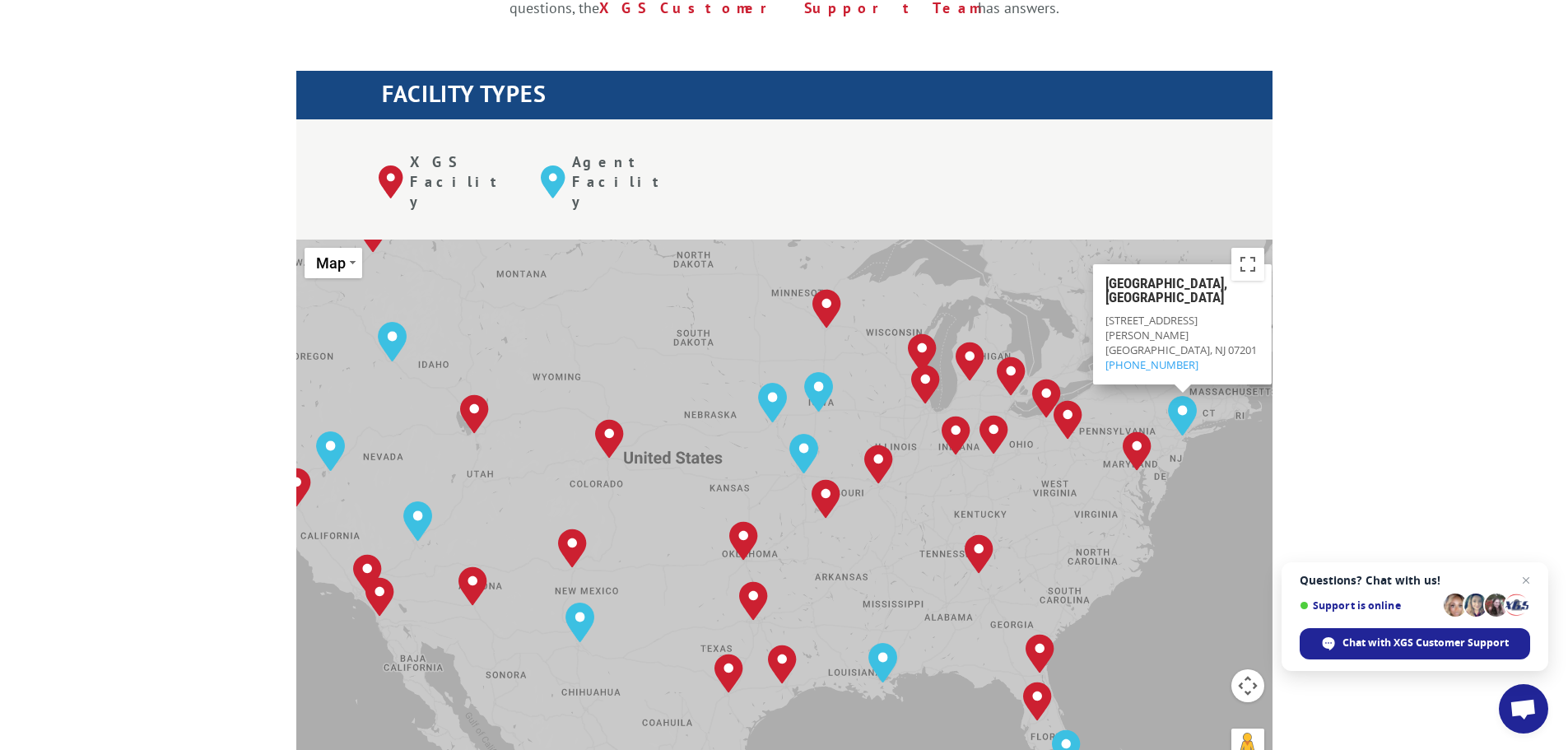
click at [1142, 431] on img "Baltimore, MD" at bounding box center [1137, 451] width 29 height 40
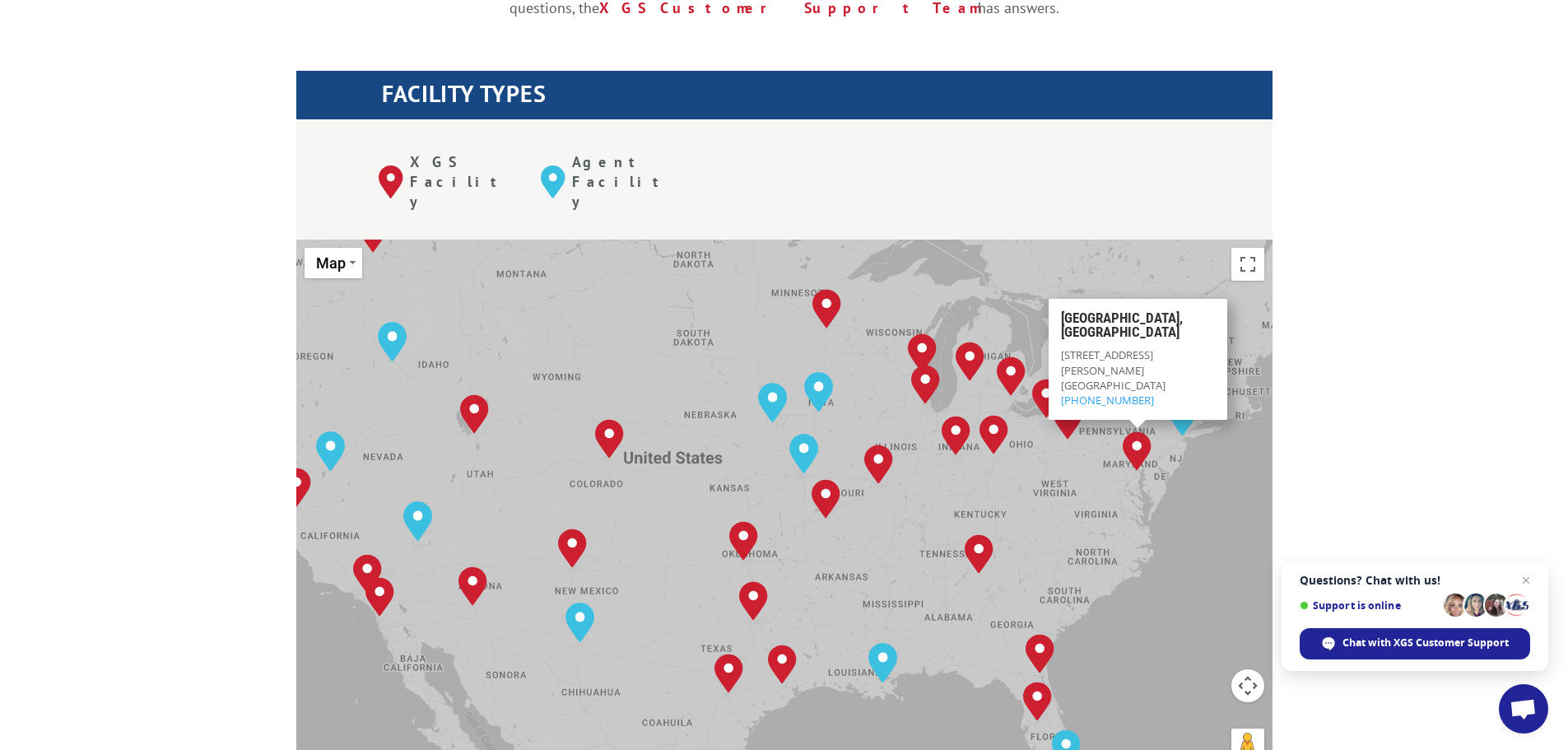
click at [1137, 431] on img "Baltimore, MD" at bounding box center [1137, 451] width 29 height 40
click at [1104, 348] on div "[STREET_ADDRESS][PERSON_NAME]" at bounding box center [1137, 362] width 154 height 30
click at [1106, 348] on div "[STREET_ADDRESS][PERSON_NAME]" at bounding box center [1137, 362] width 154 height 30
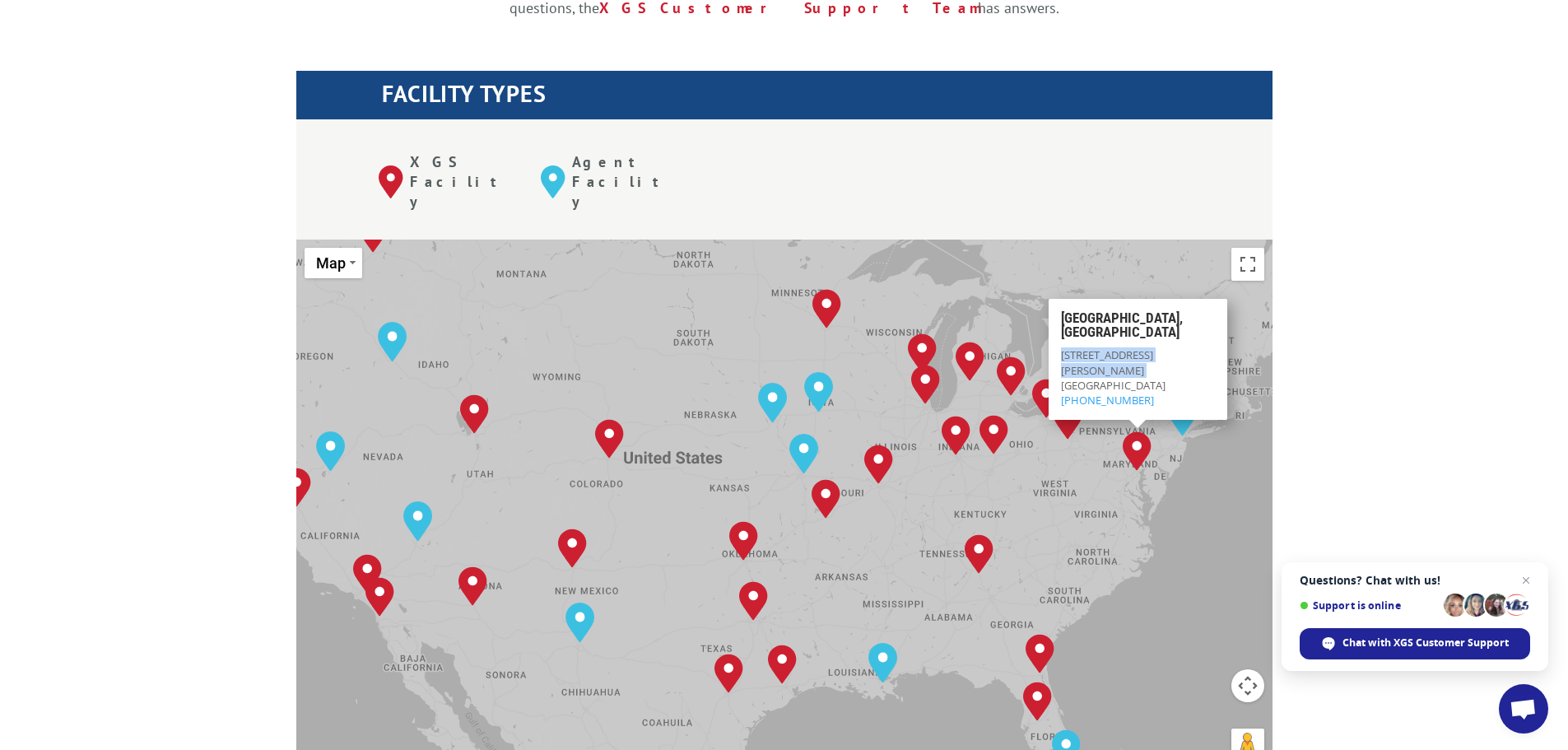
copy div "[STREET_ADDRESS][PERSON_NAME]"
